Goal: Check status

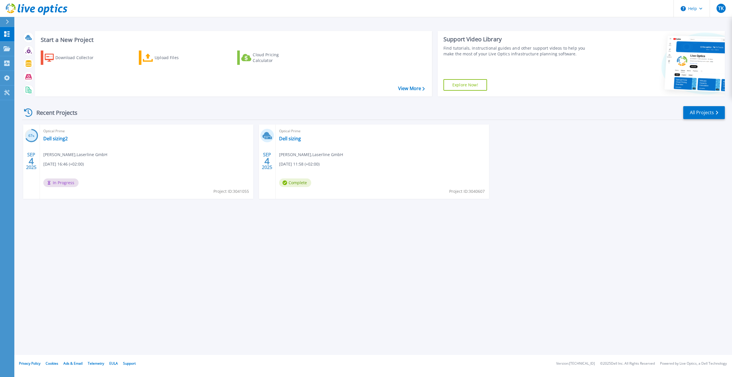
click at [388, 273] on div "Start a New Project Download Collector Upload Files Cloud Pricing Calculator Vi…" at bounding box center [373, 177] width 718 height 355
click at [375, 284] on div "Start a New Project Download Collector Upload Files Cloud Pricing Calculator Vi…" at bounding box center [373, 177] width 718 height 355
click at [335, 245] on div "Start a New Project Download Collector Upload Files Cloud Pricing Calculator Vi…" at bounding box center [373, 177] width 718 height 355
click at [62, 150] on div "Optical Prime Dell sizing2 Tino Kurth , Laserline GmbH 09.04.2025, 16:46 (+02:0…" at bounding box center [146, 161] width 213 height 74
drag, startPoint x: 61, startPoint y: 140, endPoint x: 68, endPoint y: 143, distance: 8.0
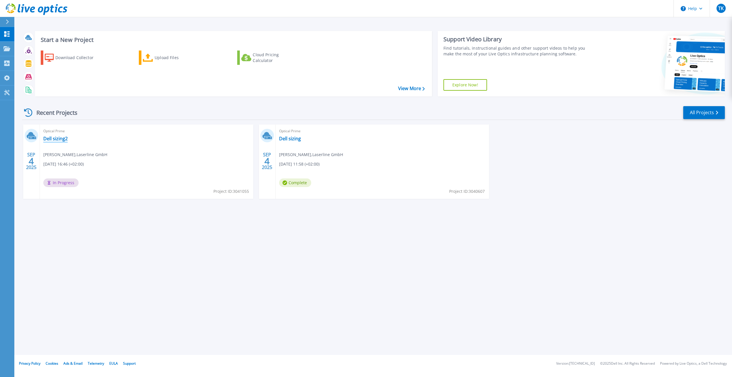
click at [61, 140] on link "Dell sizing2" at bounding box center [55, 139] width 24 height 6
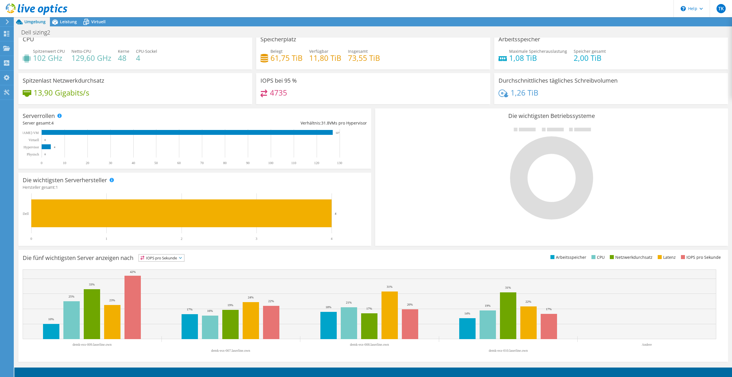
click at [475, 257] on ul "Arbeitsspeicher CPU Netzwerkdurchsatz Latenz IOPS pro Sekunde" at bounding box center [548, 257] width 351 height 7
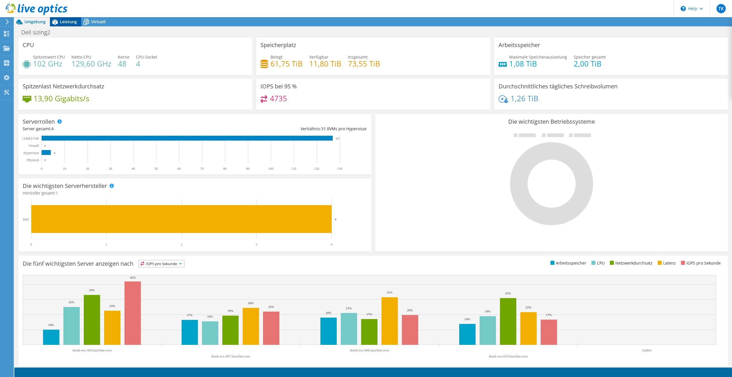
click at [72, 21] on span "Leistung" at bounding box center [68, 21] width 17 height 5
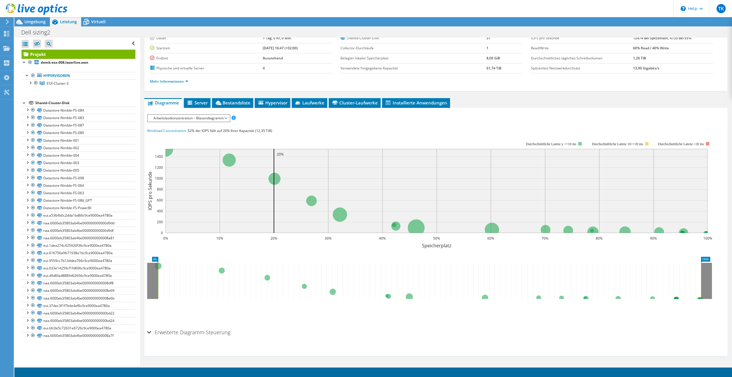
scroll to position [42, 0]
click at [216, 334] on h2 "Erweiterte Diagramm-Steuerung" at bounding box center [188, 331] width 83 height 11
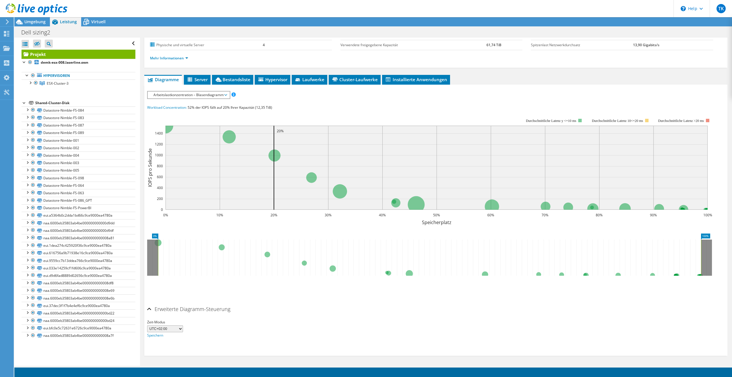
scroll to position [0, 0]
